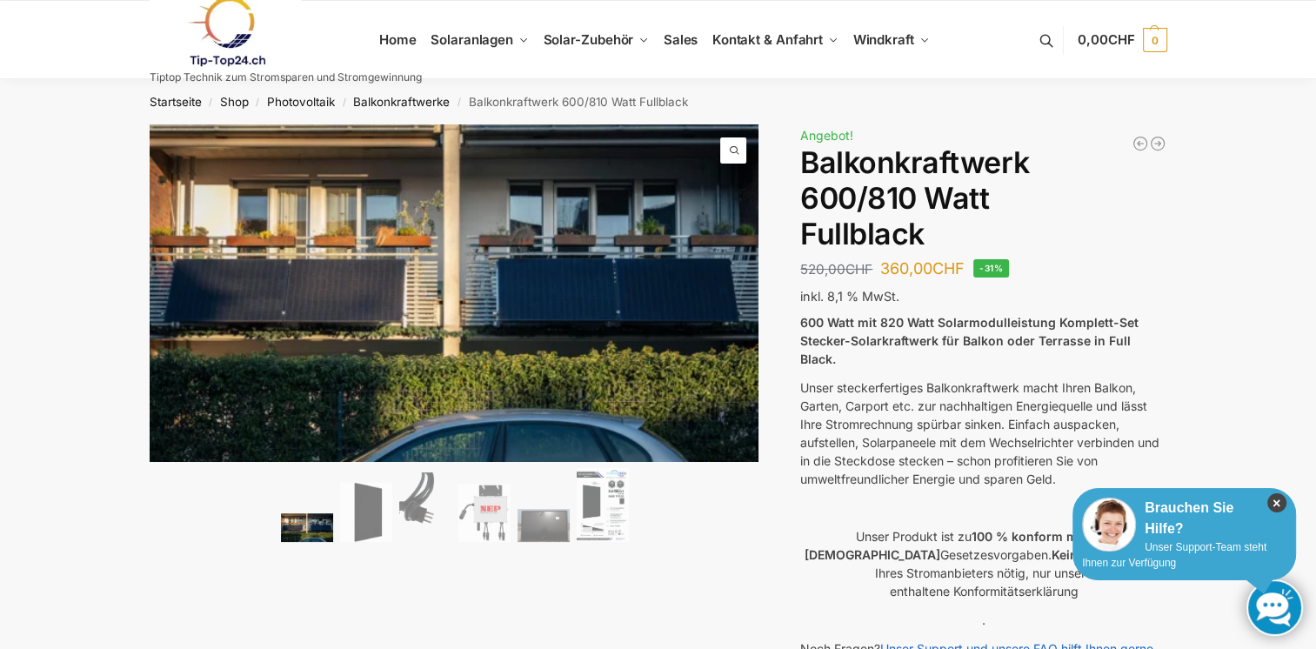
click at [1278, 494] on icon "×" at bounding box center [1276, 502] width 19 height 19
